Goal: Information Seeking & Learning: Find specific fact

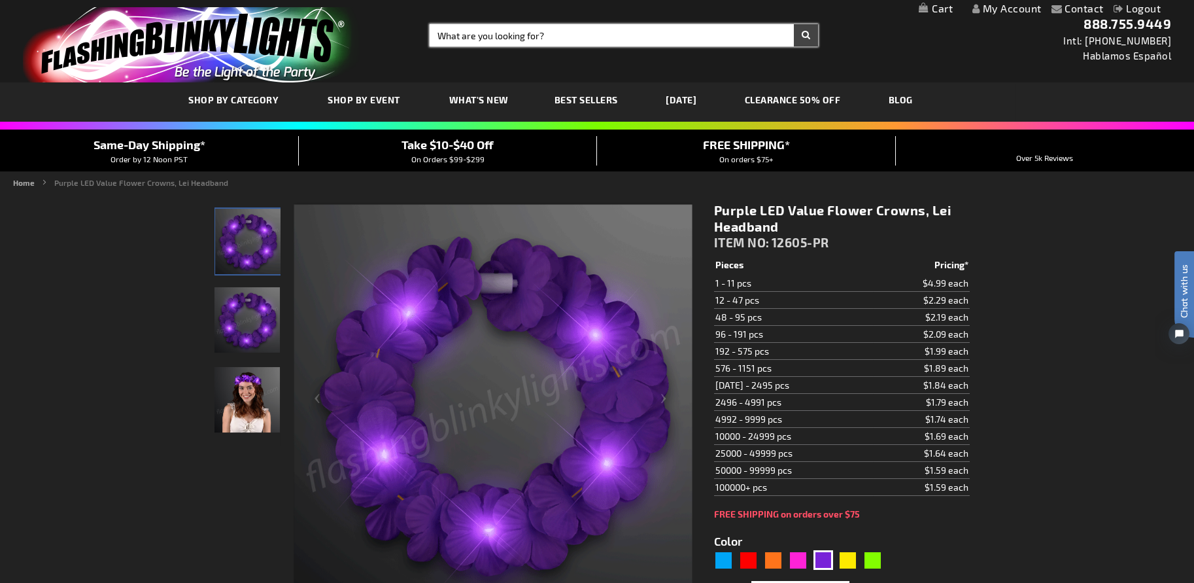
click at [530, 36] on input "Search" at bounding box center [624, 35] width 389 height 22
paste input "11924-WT"
type input "11924-WT"
click at [794, 24] on button "Search" at bounding box center [806, 35] width 24 height 22
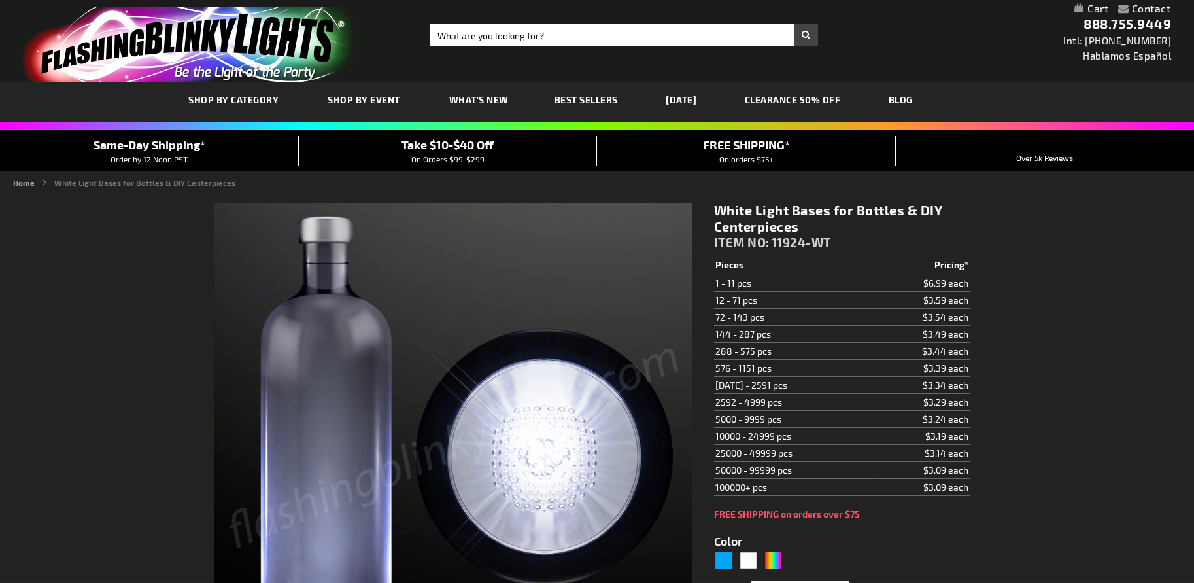
type input "5646"
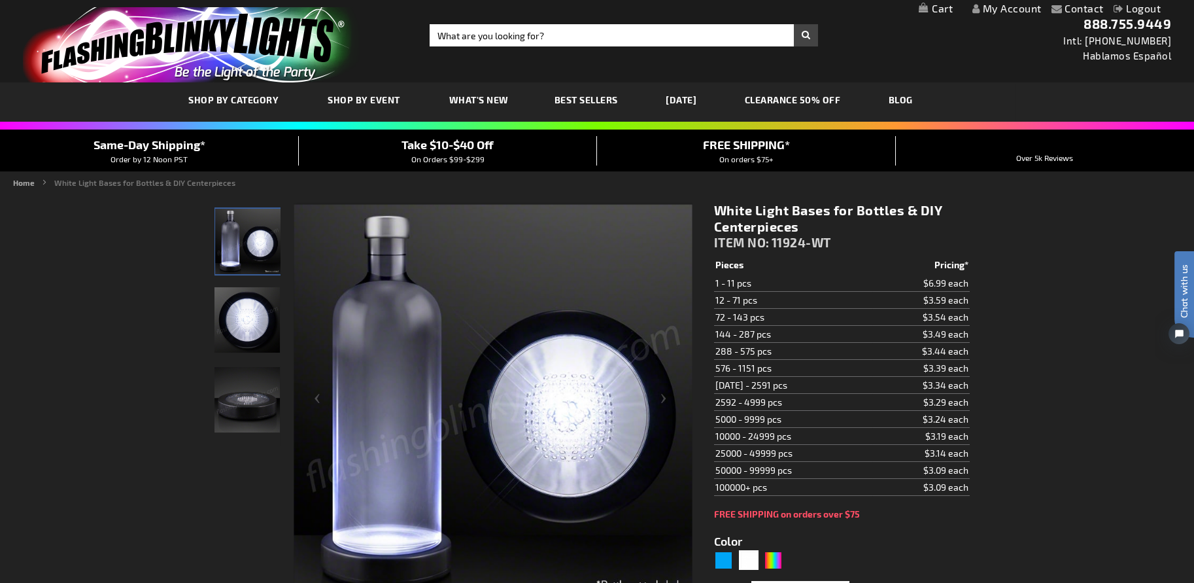
scroll to position [245, 0]
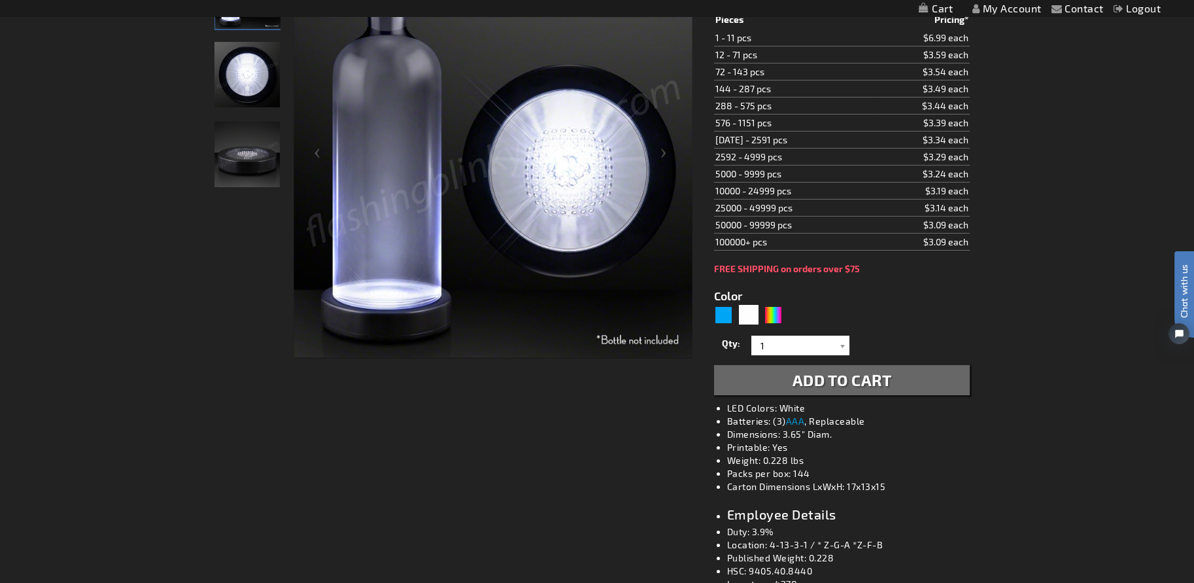
drag, startPoint x: 807, startPoint y: 419, endPoint x: 773, endPoint y: 421, distance: 34.1
click at [773, 421] on li "Batteries: (3) AAA , Replaceable" at bounding box center [855, 421] width 256 height 13
copy li "(3) AAA ,"
